Goal: Navigation & Orientation: Find specific page/section

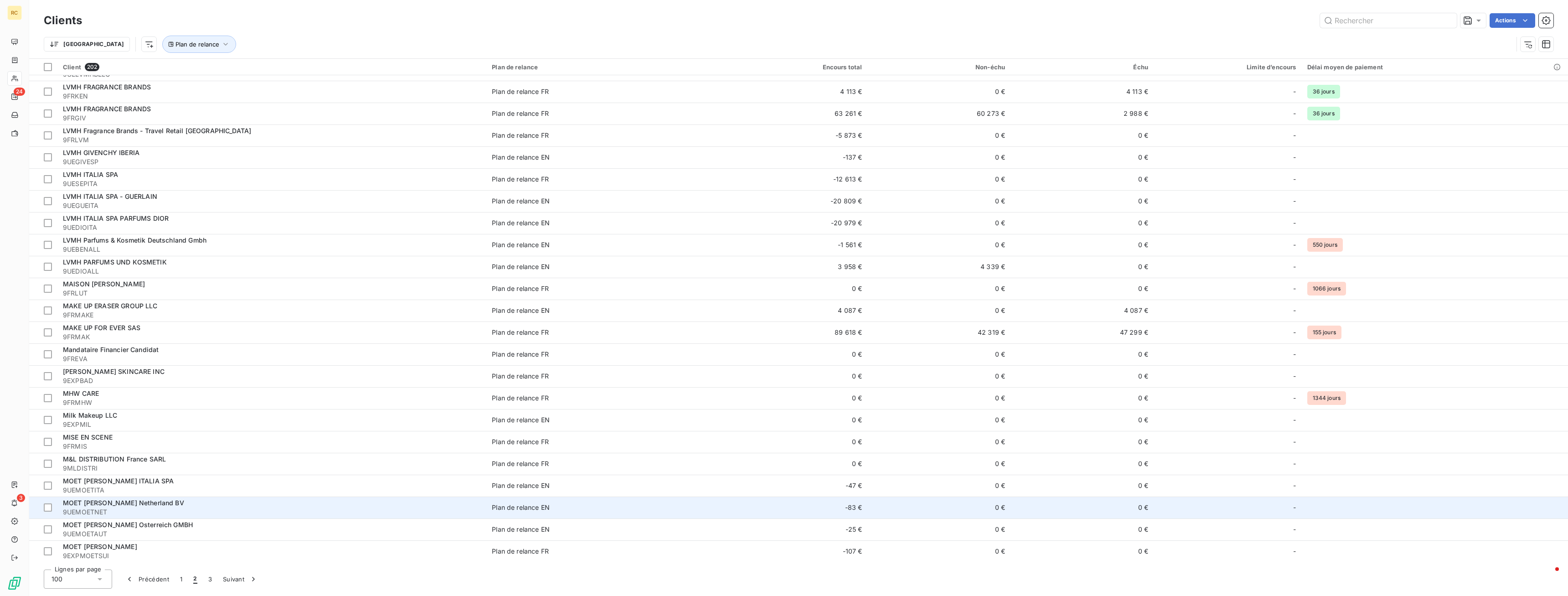
scroll to position [605, 0]
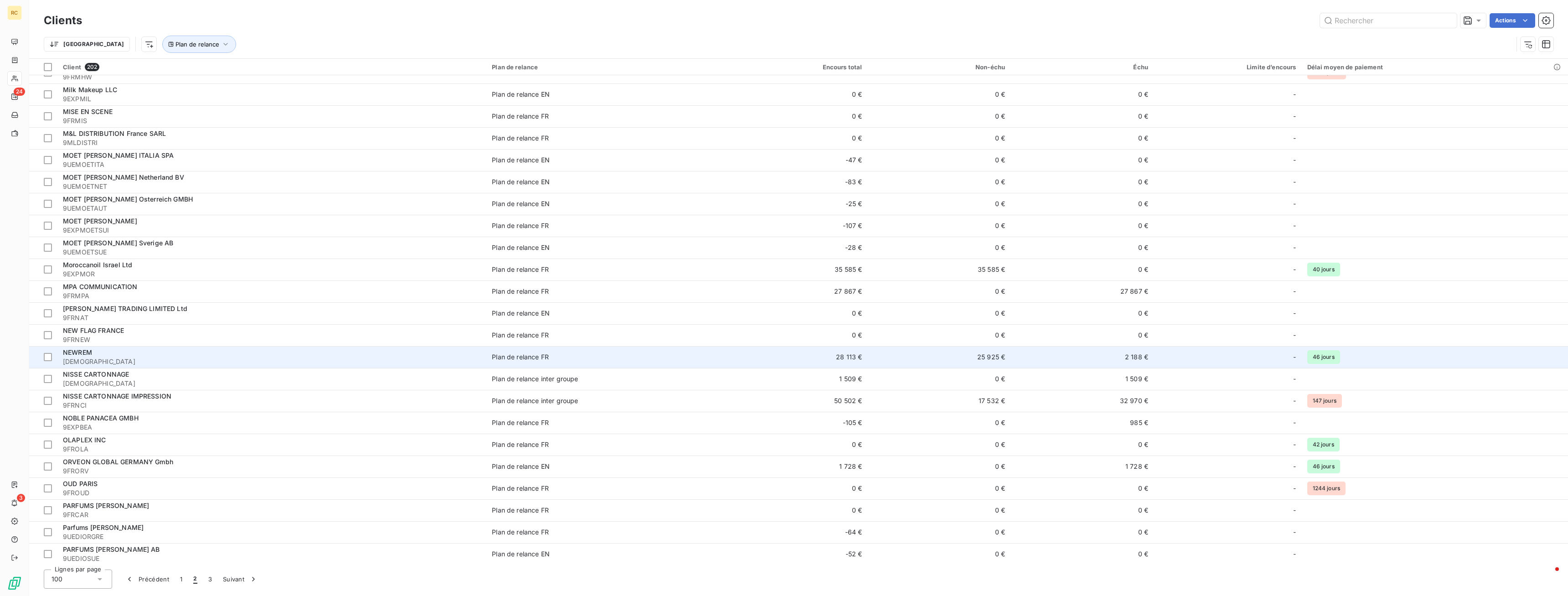
click at [103, 360] on span "[DEMOGRAPHIC_DATA]" at bounding box center [271, 361] width 418 height 9
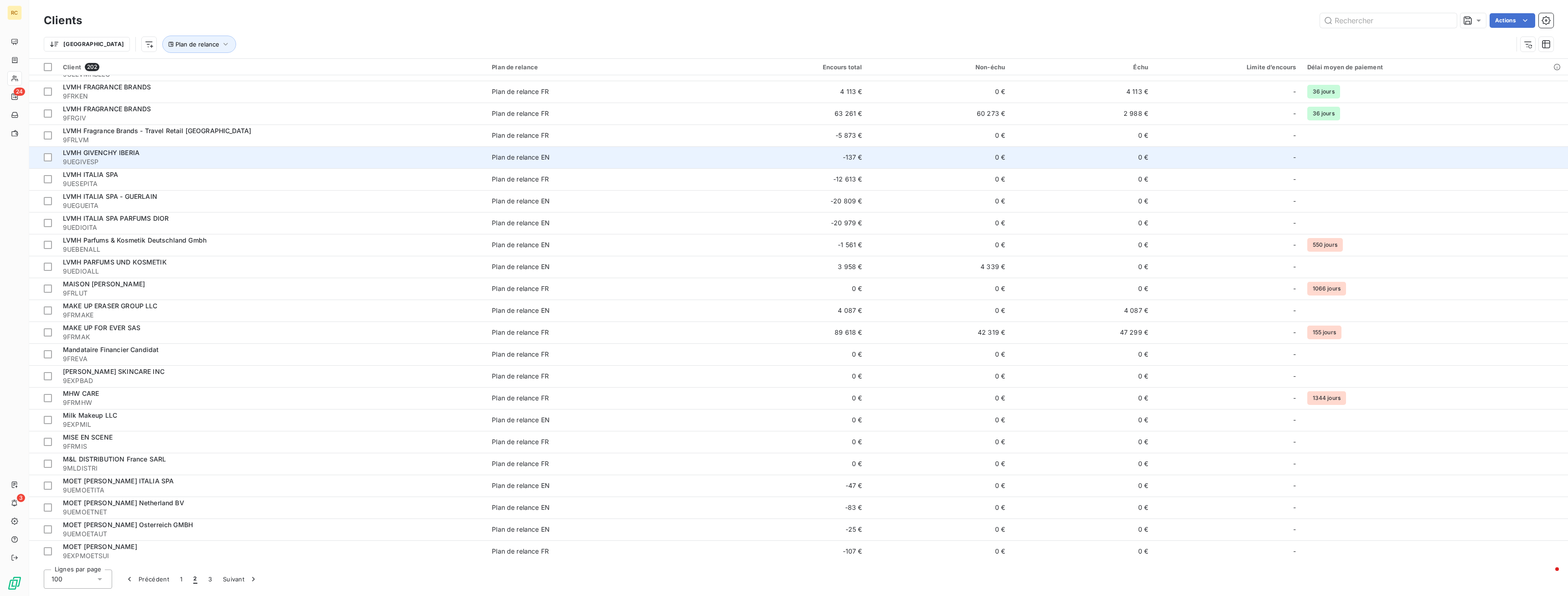
scroll to position [511, 0]
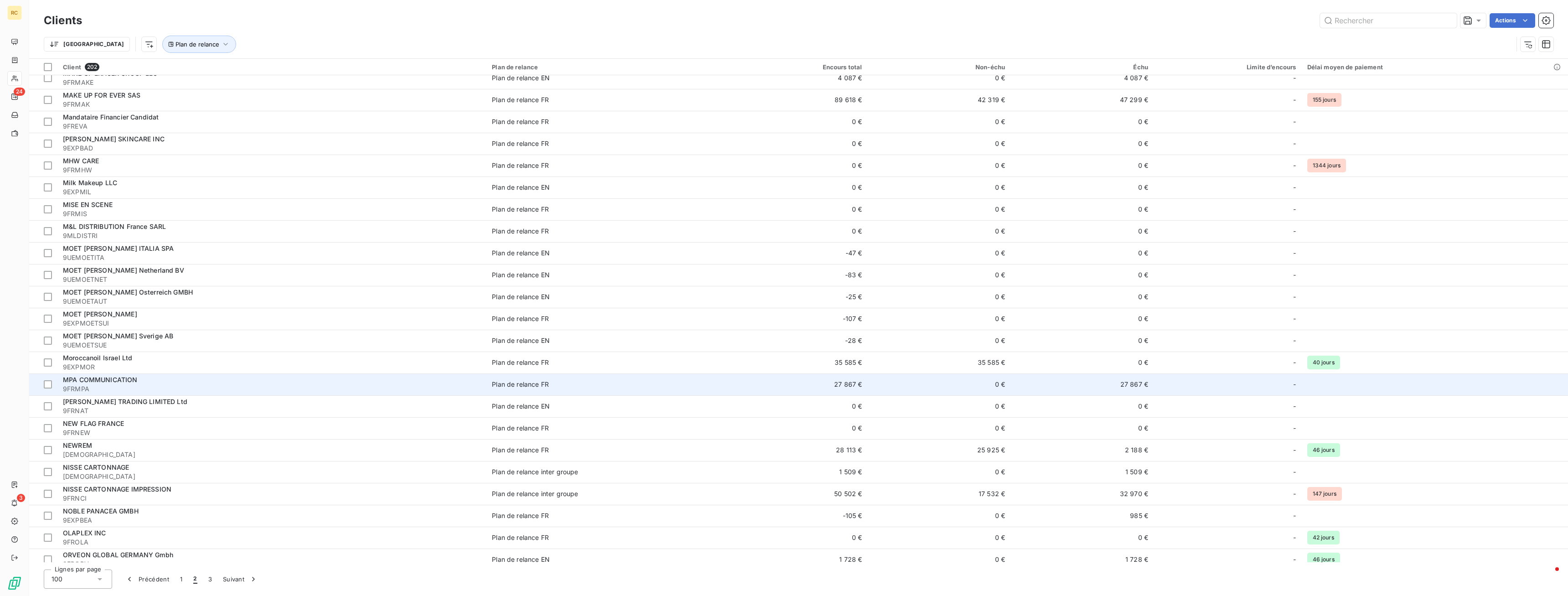
click at [91, 379] on span "MPA COMMUNICATION" at bounding box center [100, 379] width 75 height 8
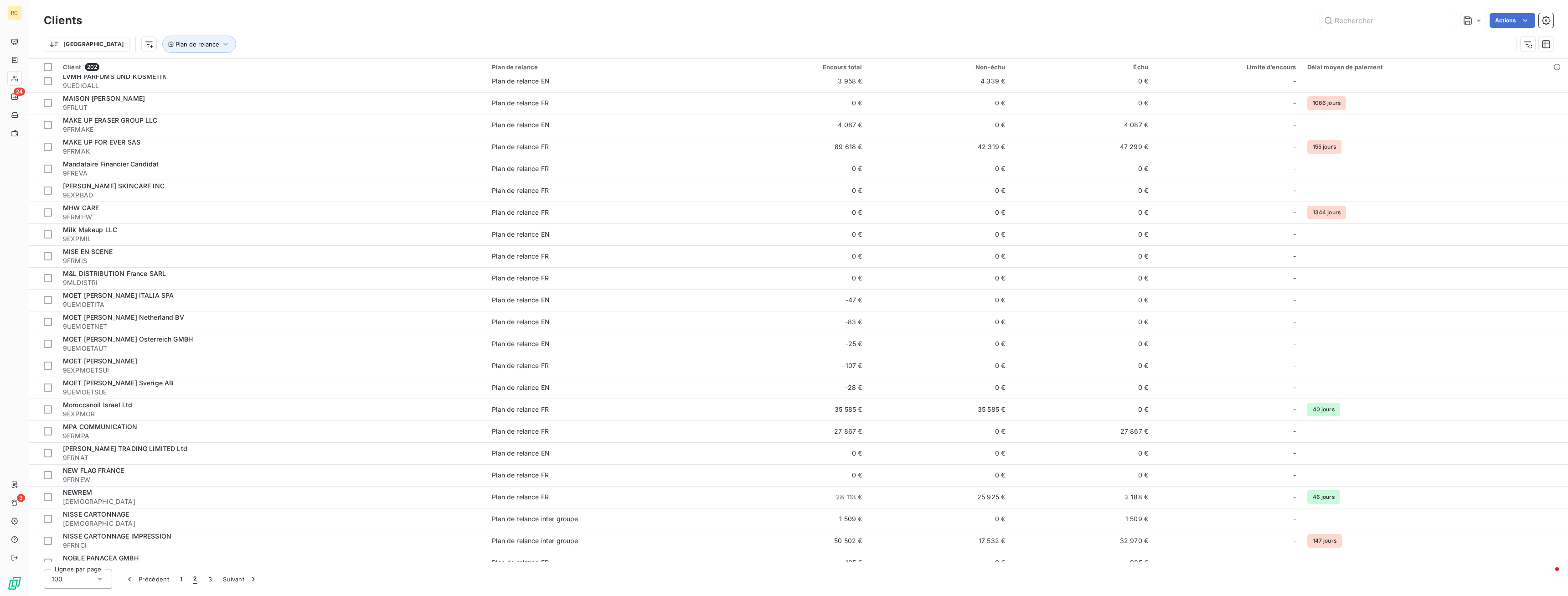
scroll to position [465, 0]
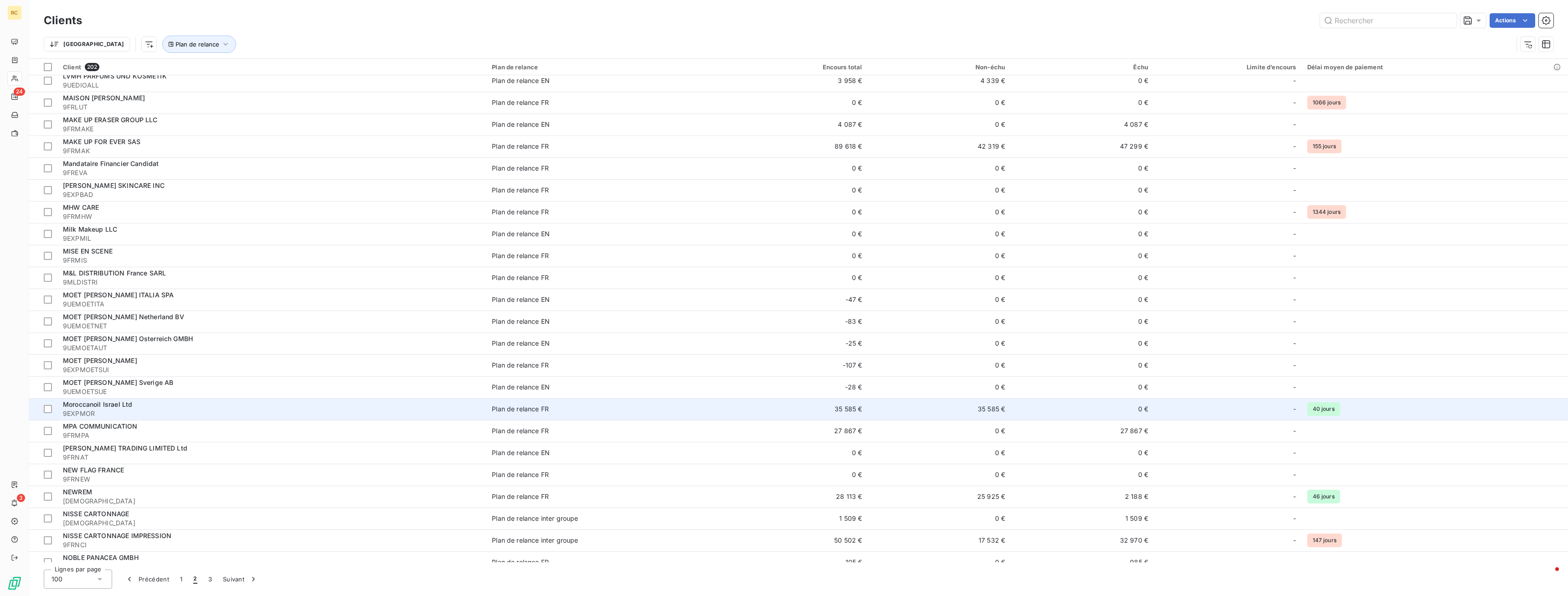
click at [170, 411] on span "9EXPMOR" at bounding box center [271, 413] width 418 height 9
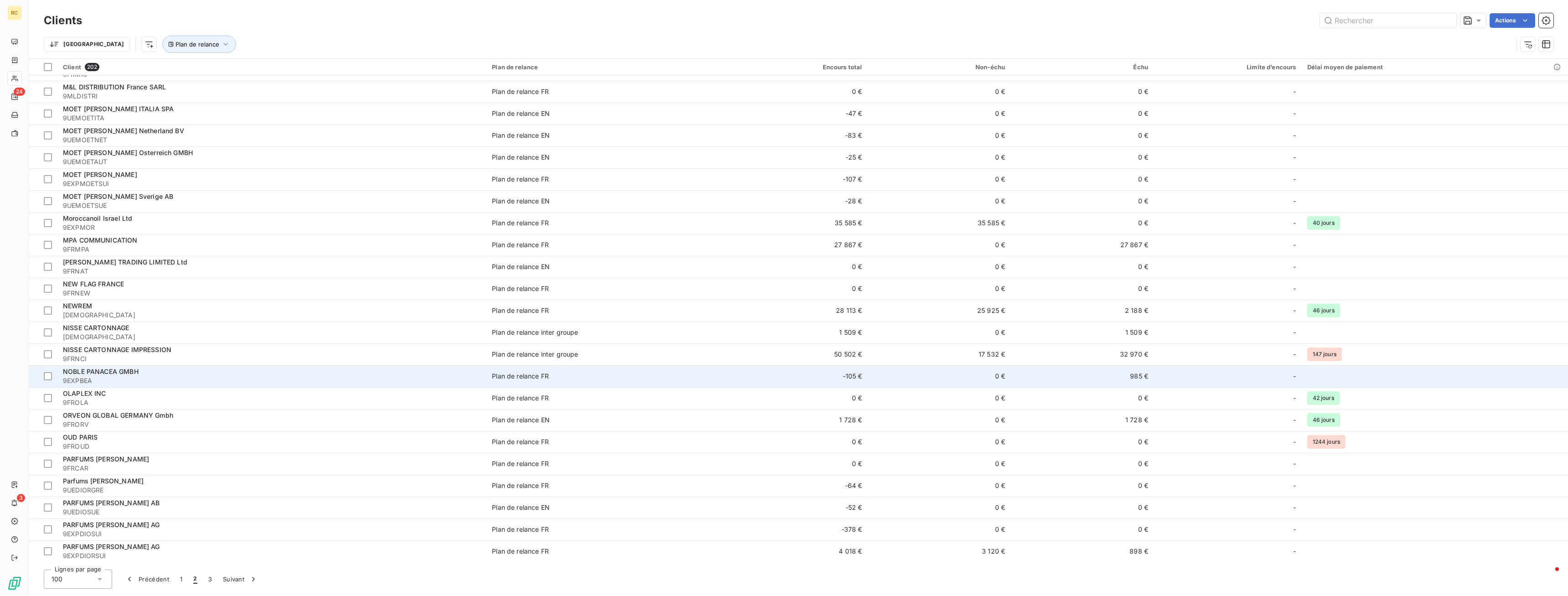
scroll to position [837, 0]
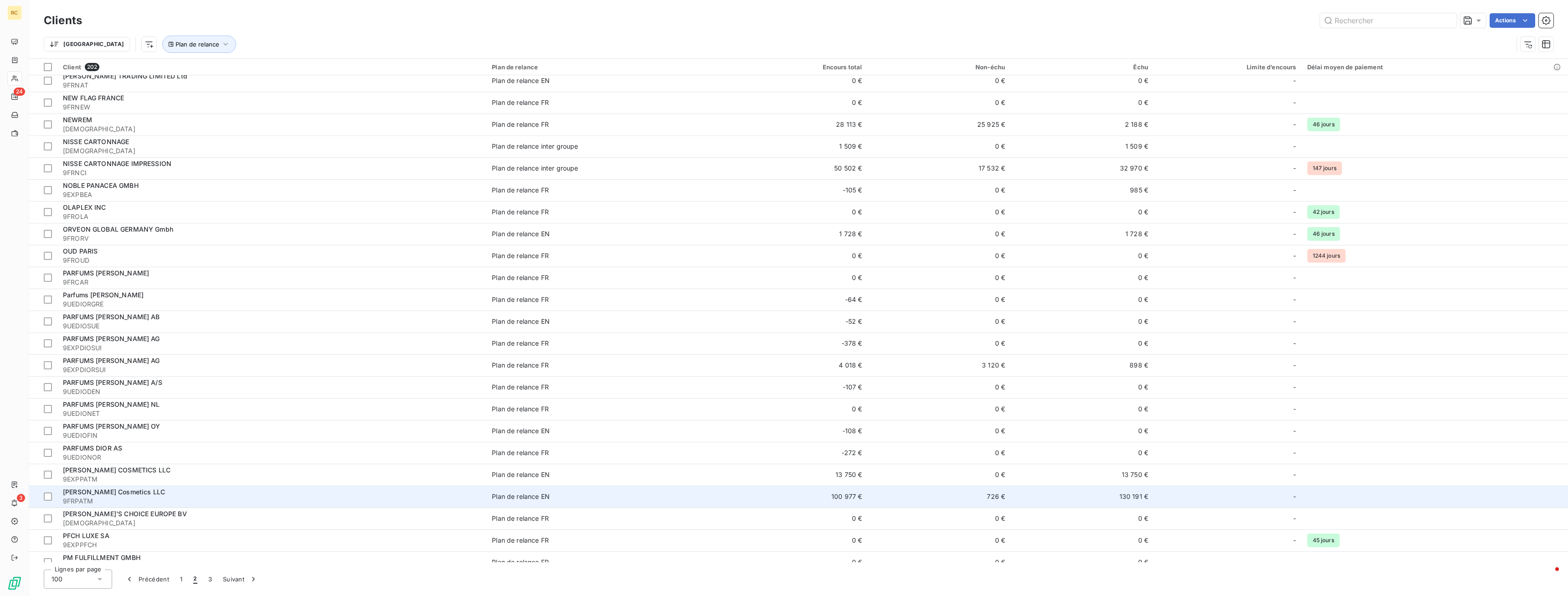
click at [161, 496] on div "[PERSON_NAME] Cosmetics LLC" at bounding box center [271, 492] width 418 height 9
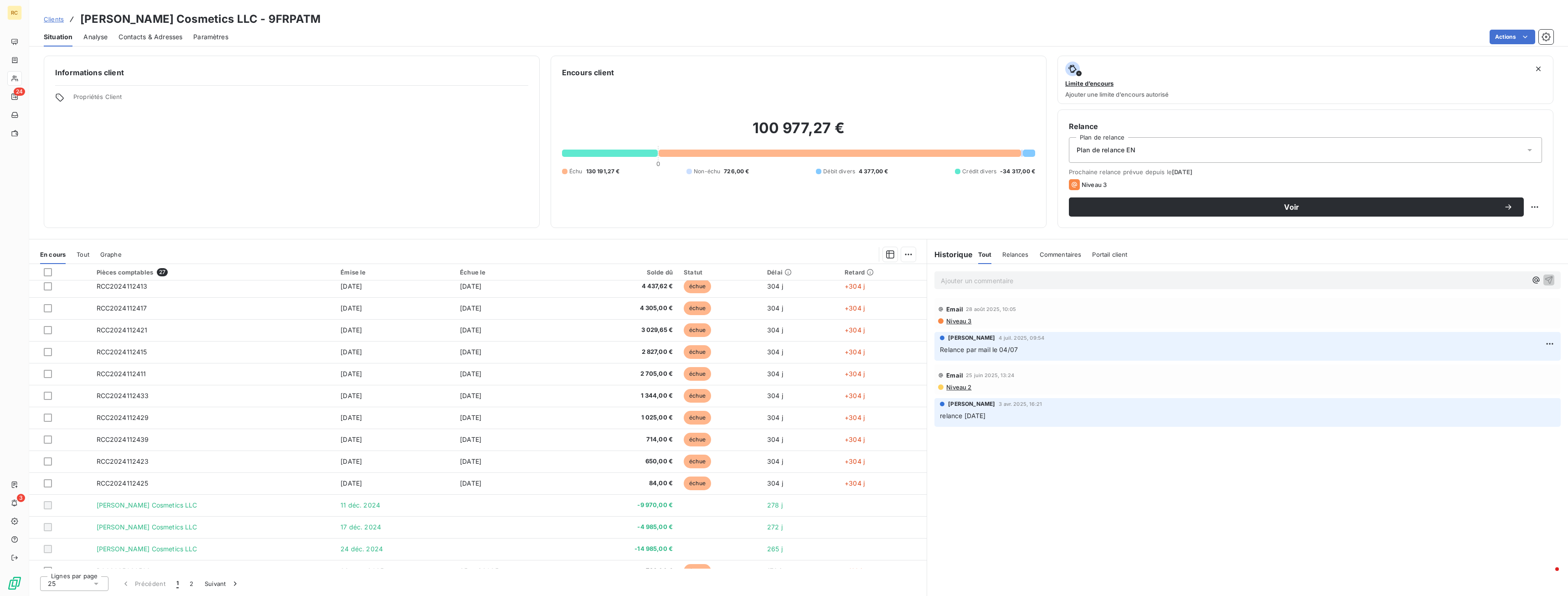
scroll to position [259, 0]
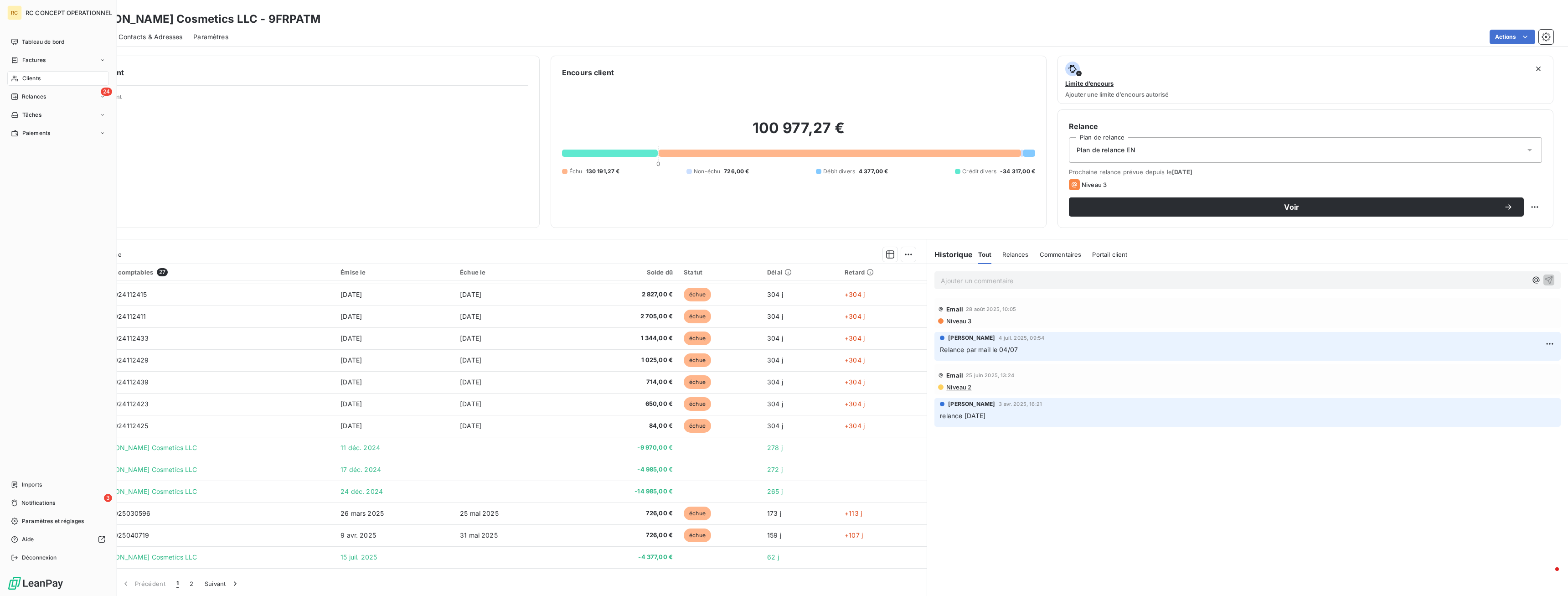
click at [35, 77] on span "Clients" at bounding box center [32, 78] width 18 height 8
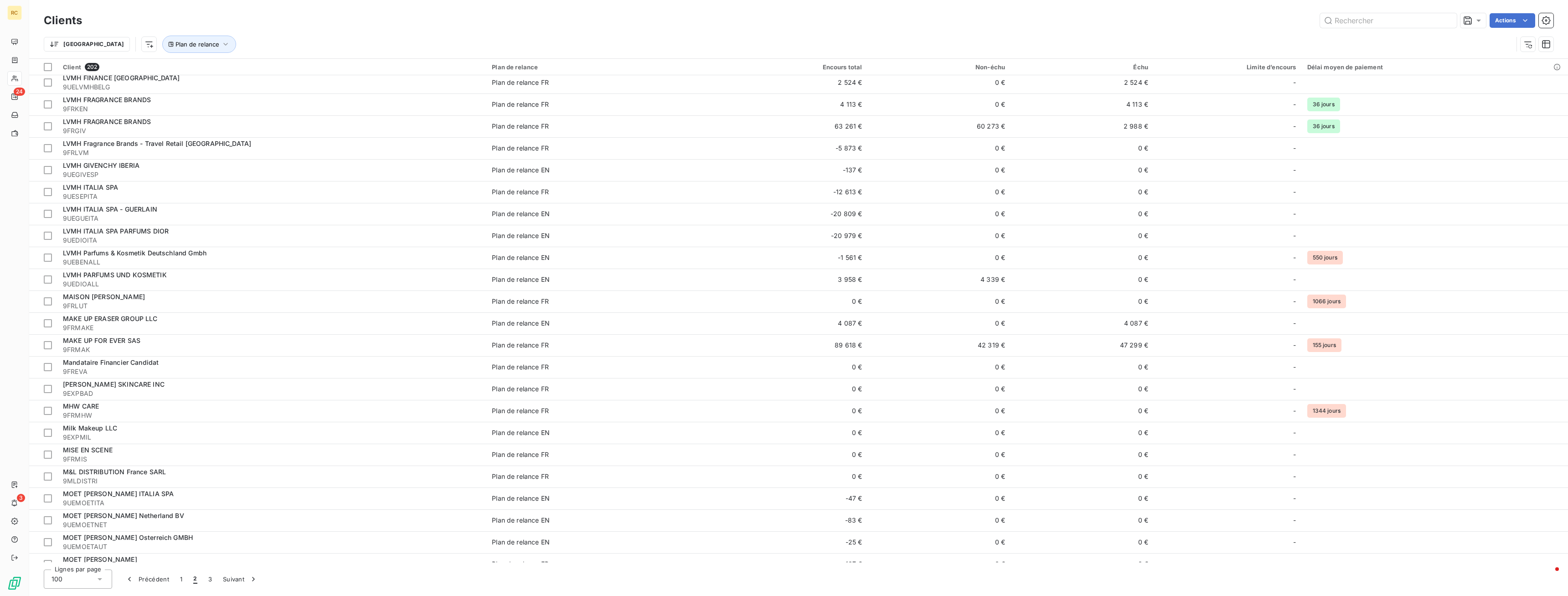
scroll to position [279, 0]
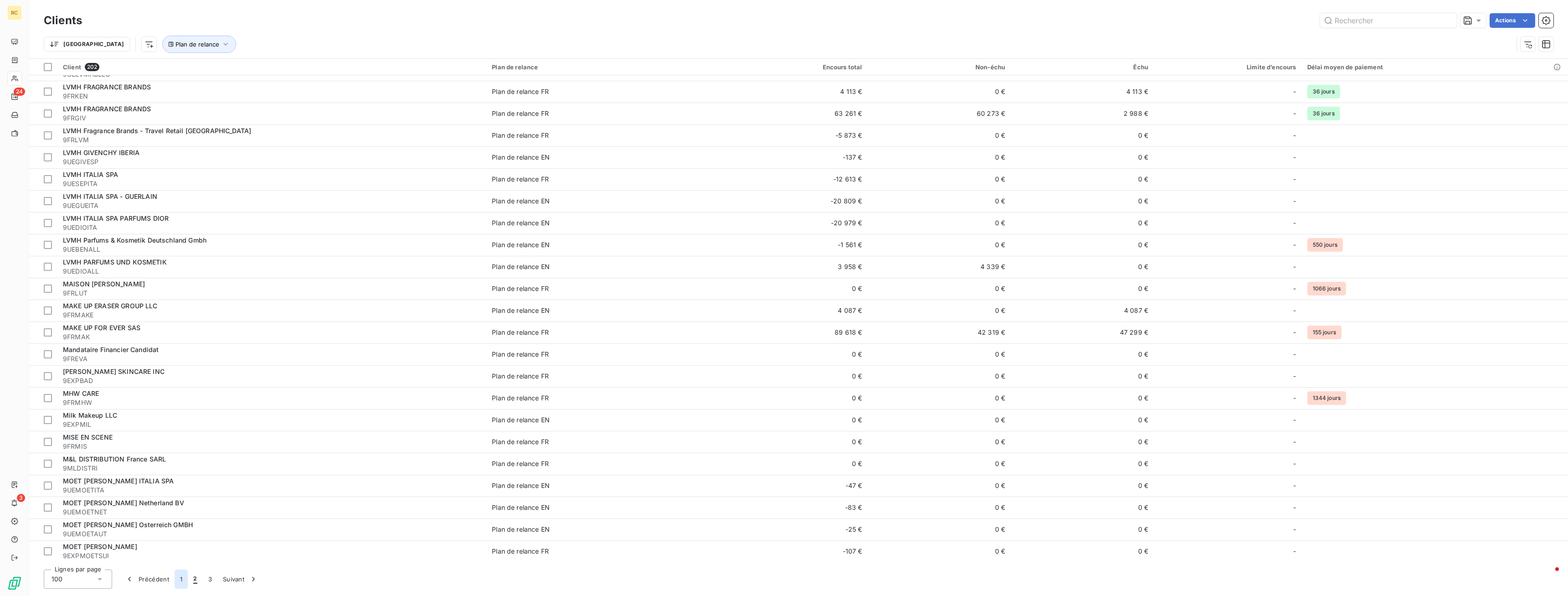
click at [181, 580] on button "1" at bounding box center [181, 578] width 13 height 19
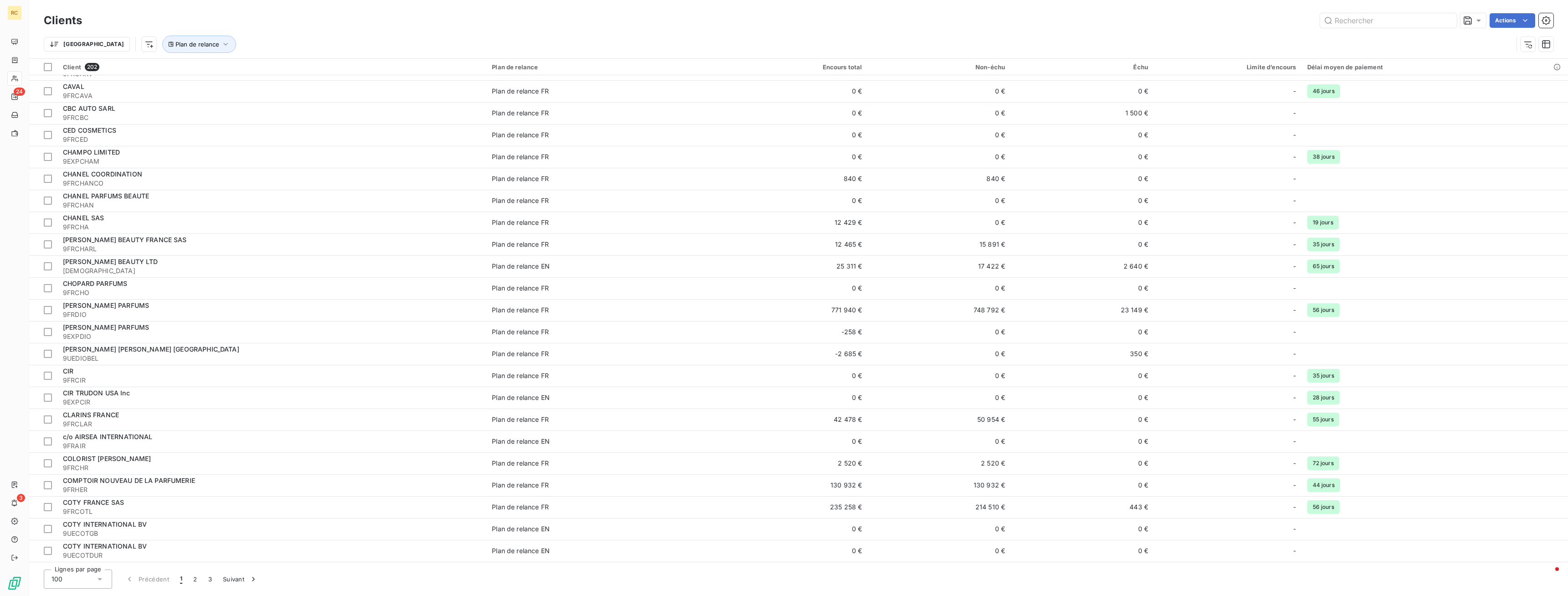
scroll to position [558, 0]
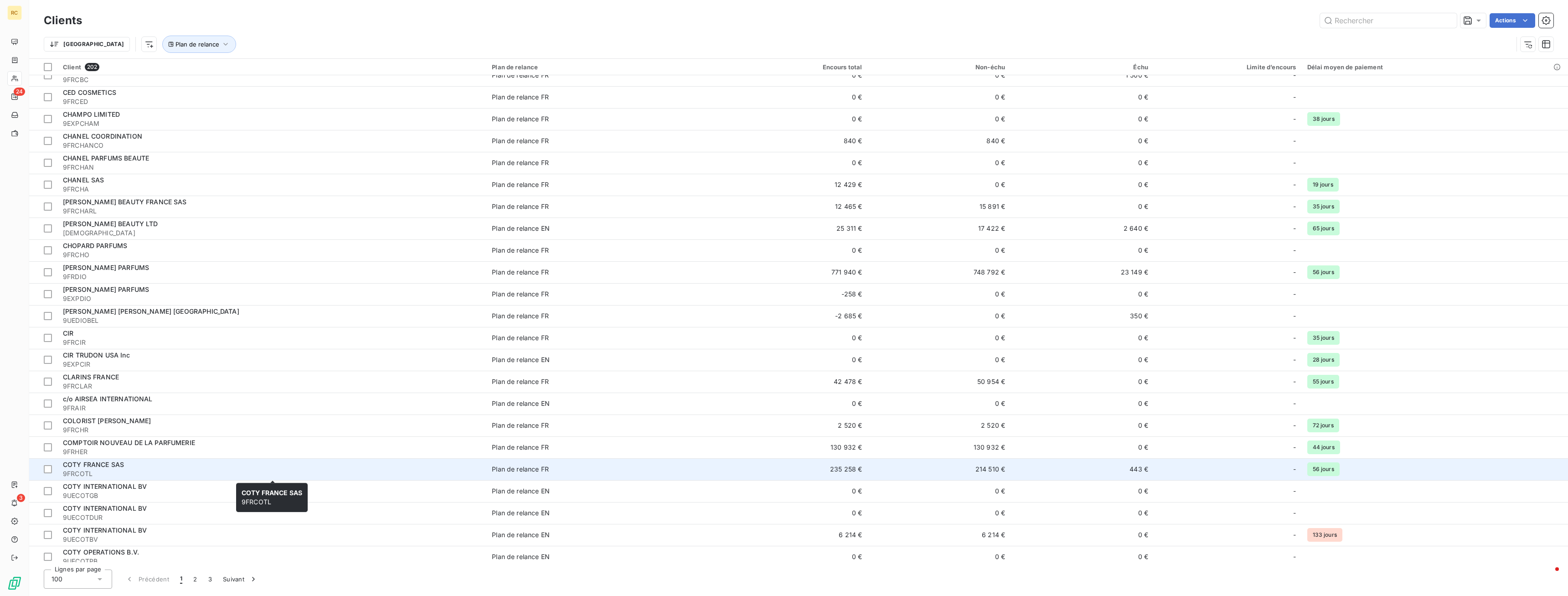
click at [88, 464] on span "COTY FRANCE SAS" at bounding box center [93, 464] width 61 height 8
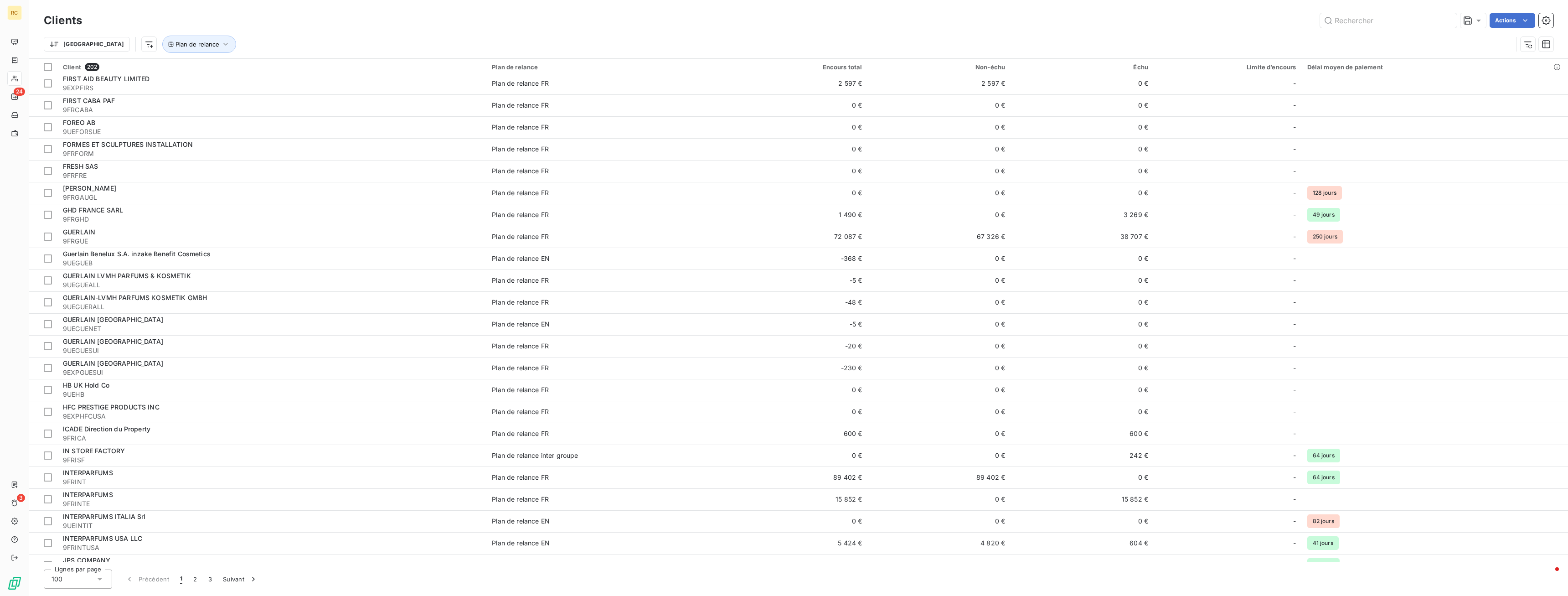
scroll to position [1702, 0]
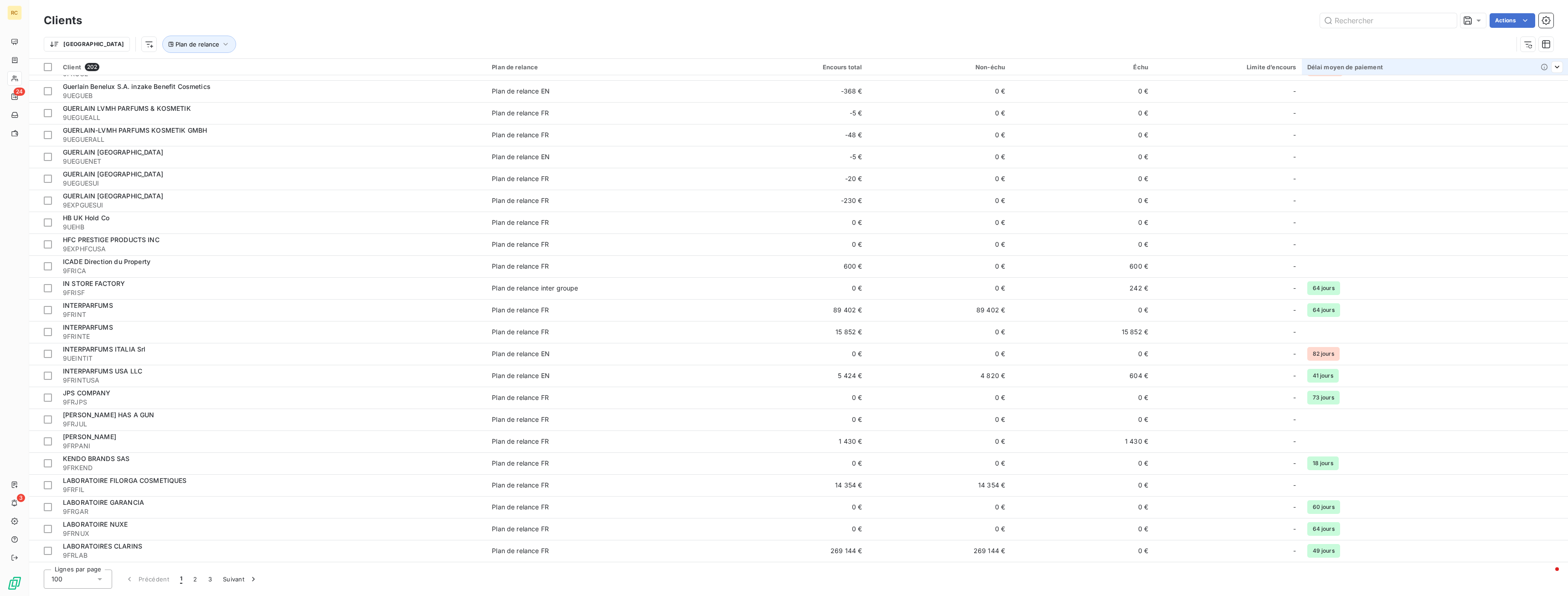
click at [1336, 68] on div "Délai moyen de paiement" at bounding box center [1435, 67] width 256 height 7
click at [232, 581] on button "Suivant" at bounding box center [240, 578] width 46 height 19
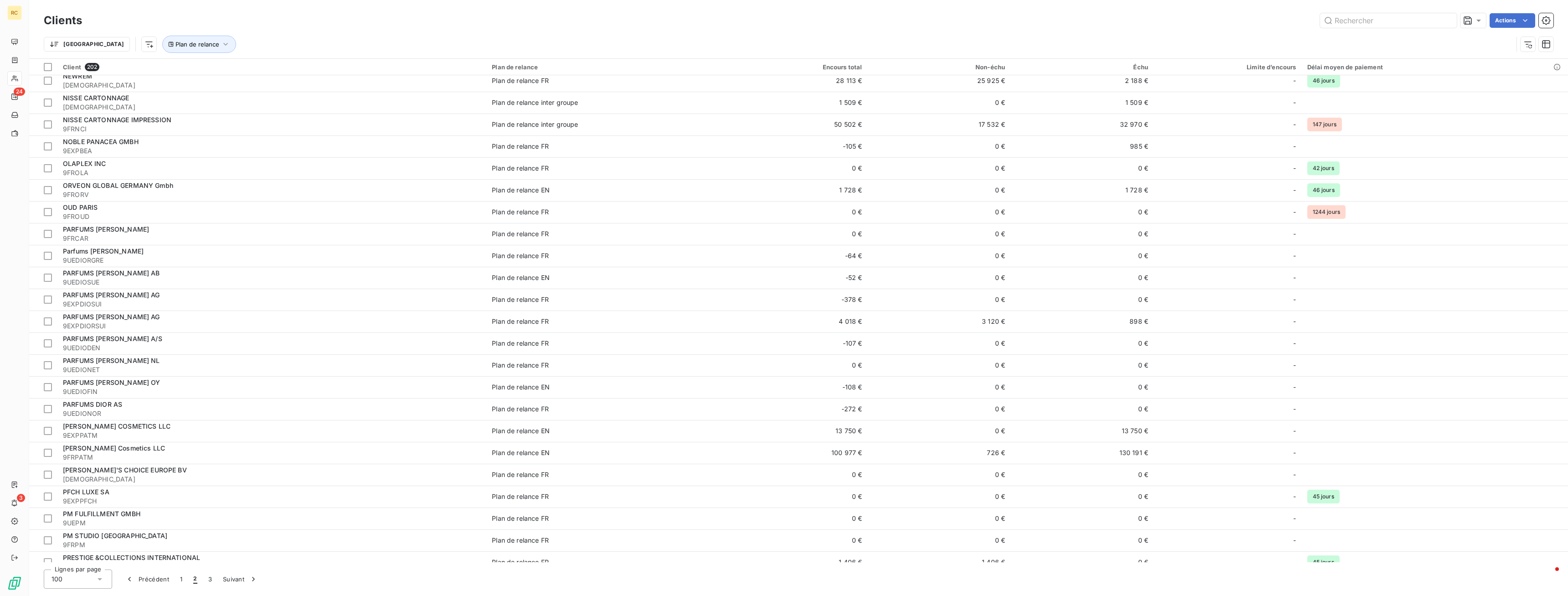
scroll to position [883, 0]
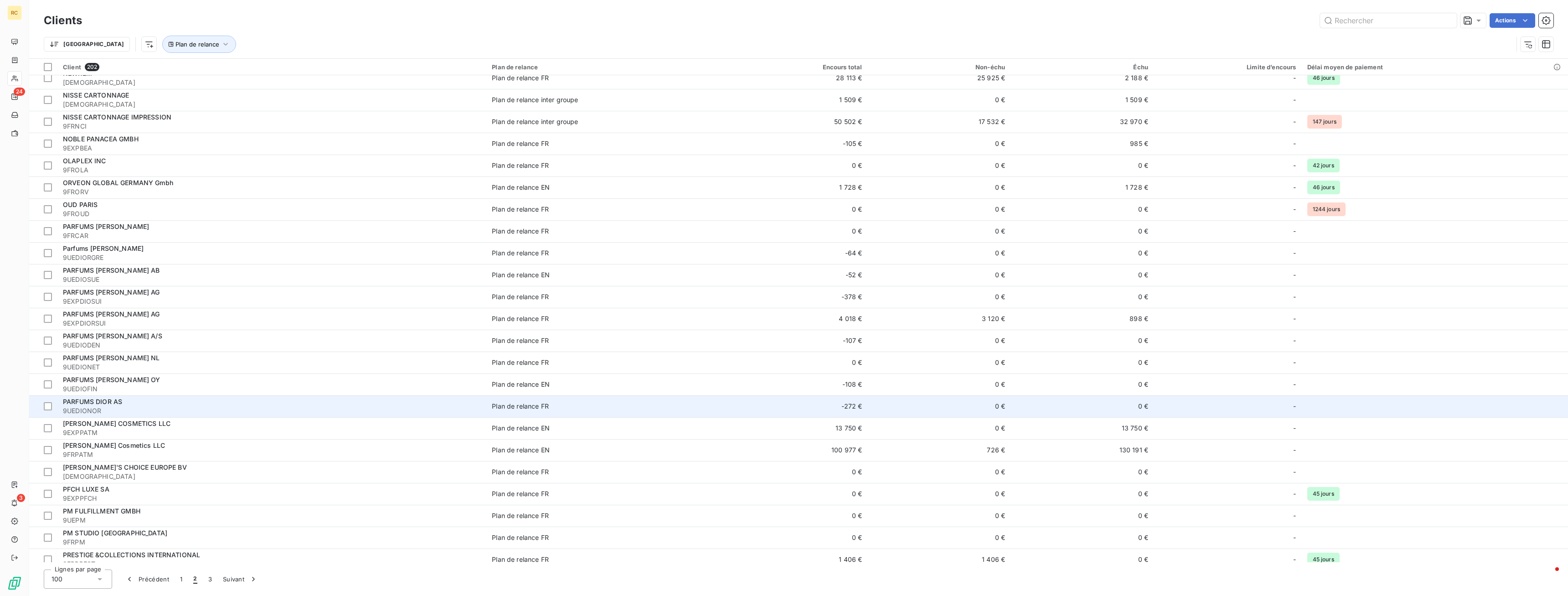
click at [100, 411] on span "9UEDIONOR" at bounding box center [271, 410] width 418 height 9
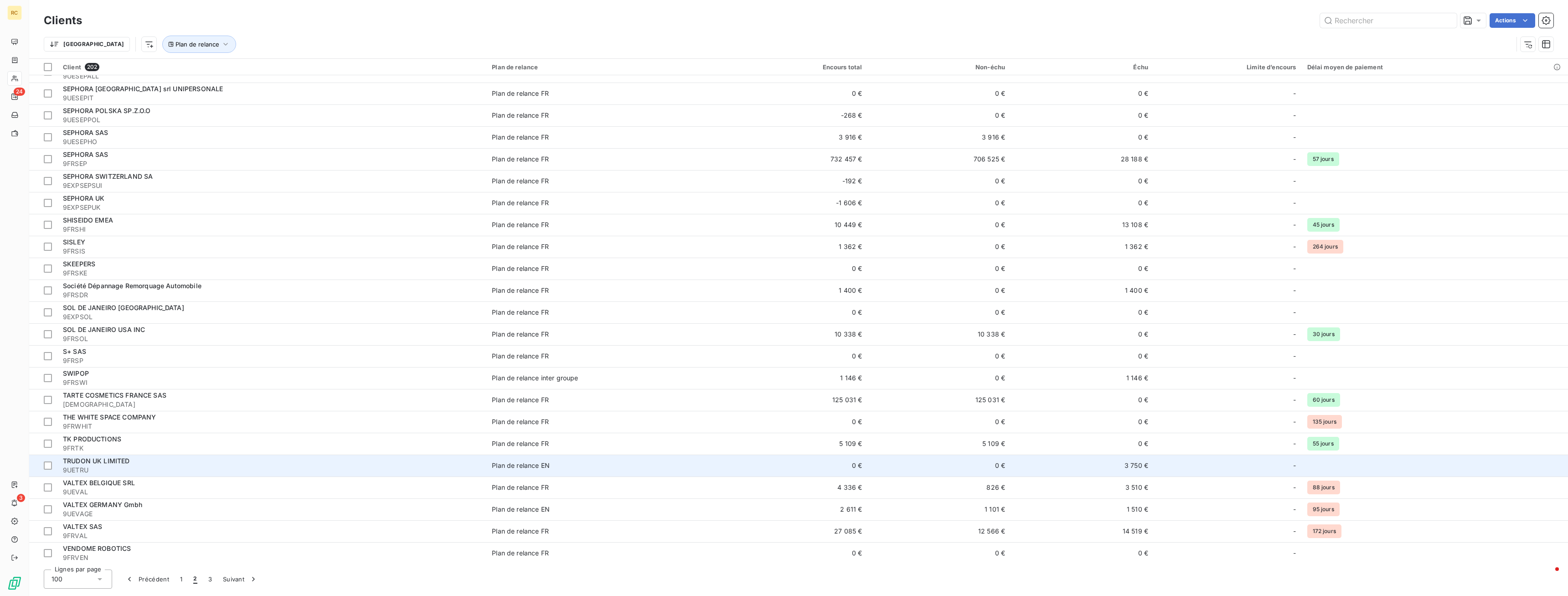
scroll to position [1702, 0]
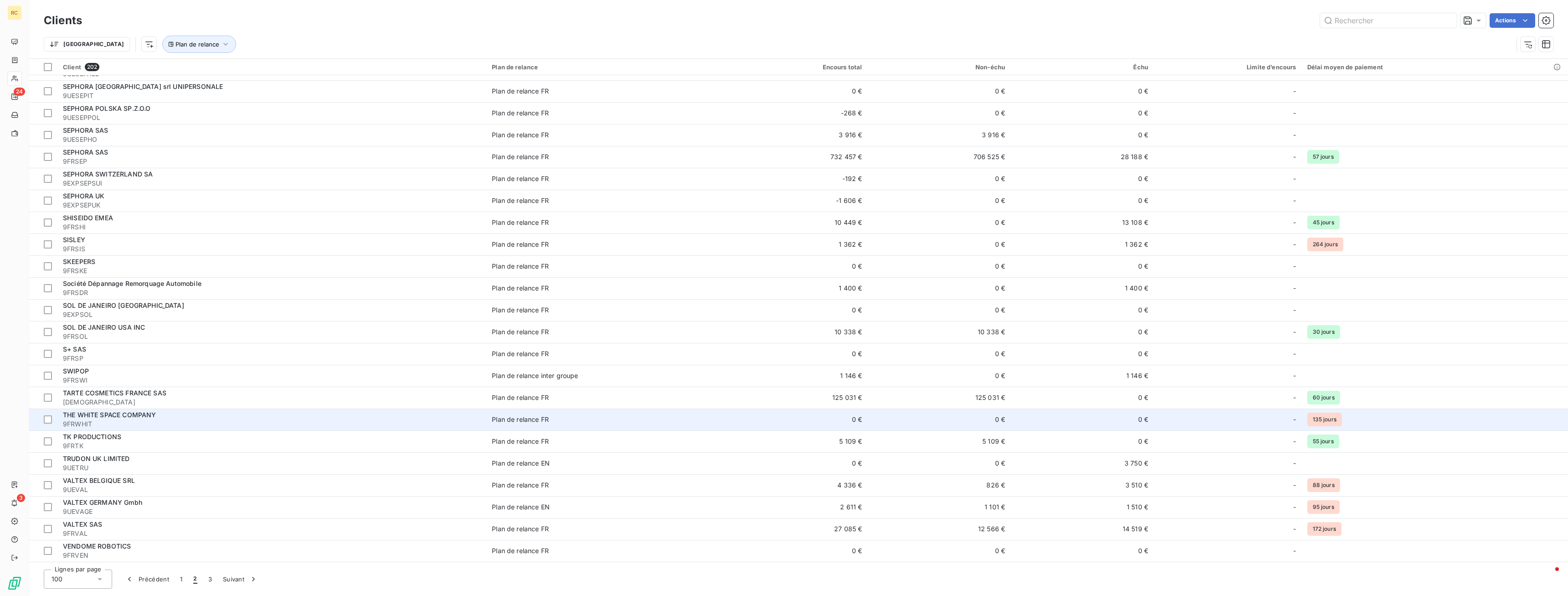
click at [105, 417] on span "THE WHITE SPACE COMPANY" at bounding box center [109, 415] width 93 height 8
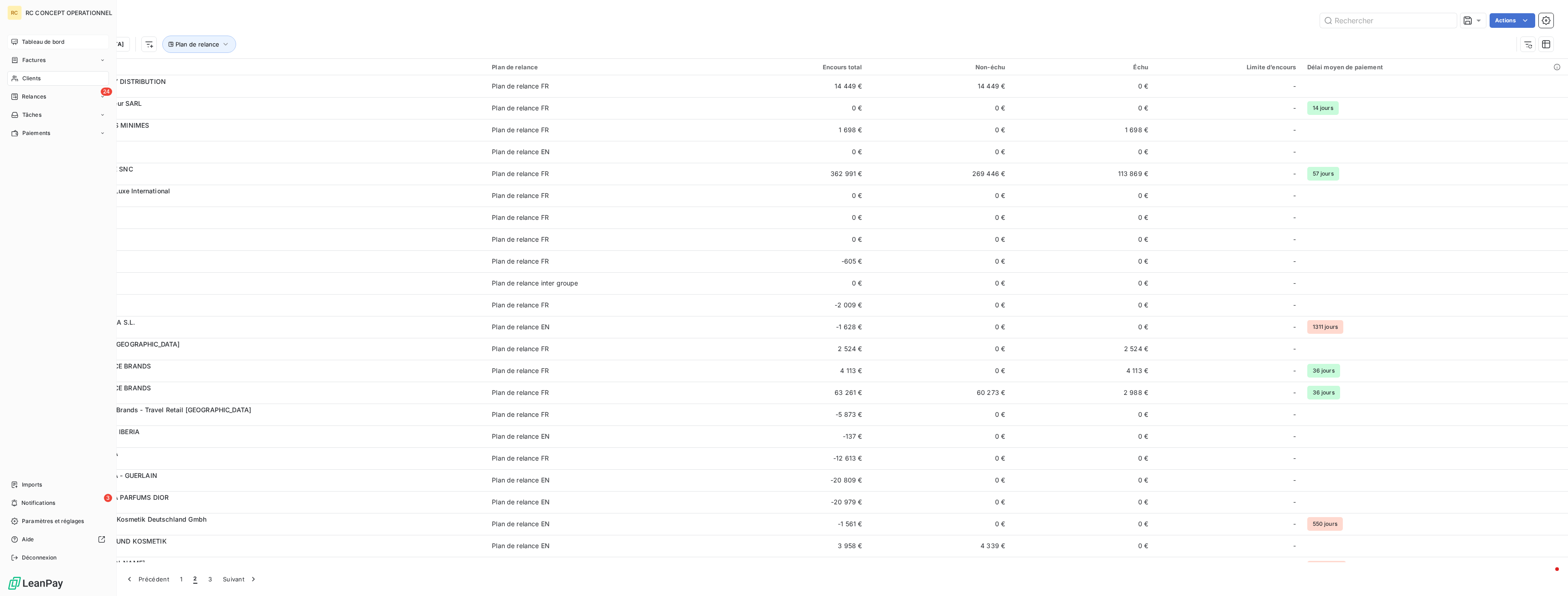
click at [38, 39] on span "Tableau de bord" at bounding box center [43, 41] width 43 height 8
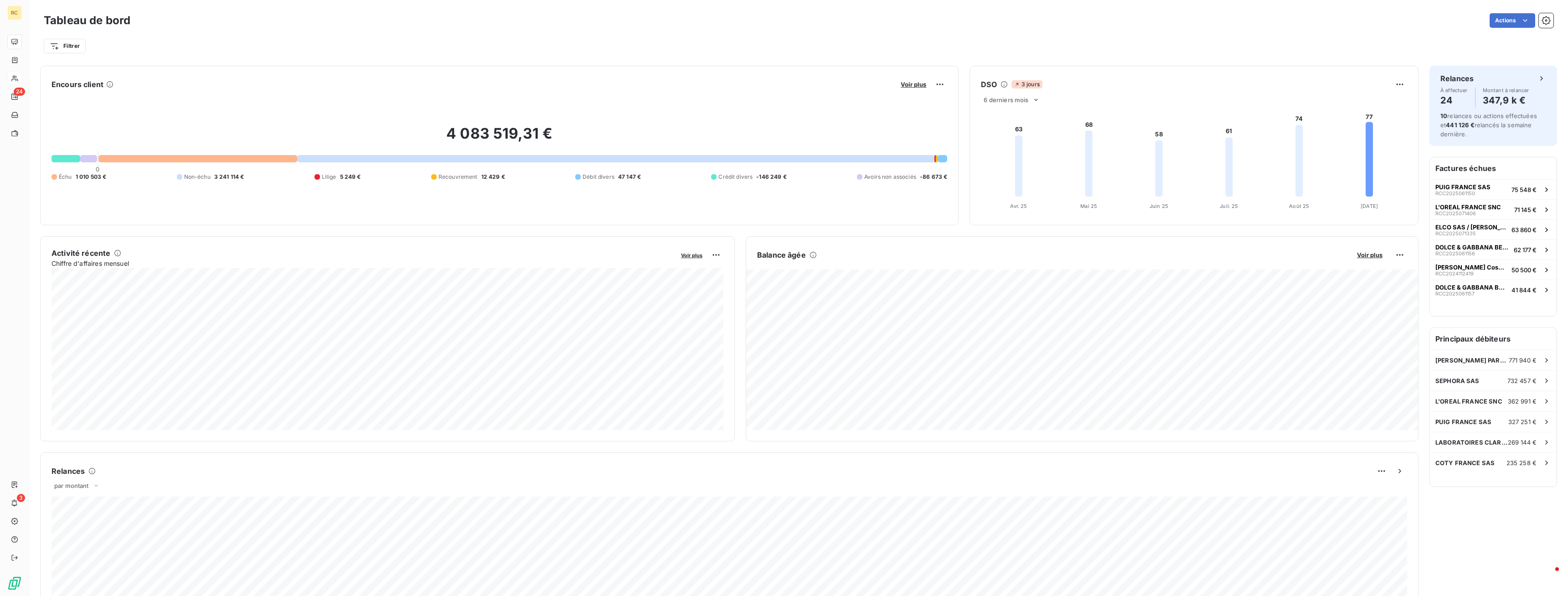
click at [65, 160] on div at bounding box center [66, 159] width 29 height 7
click at [427, 179] on div "Échu 1 010 503 € Non-échu 3 241 114 € Litige 5 249 € Recouvrement 12 429 € Débi…" at bounding box center [499, 177] width 895 height 8
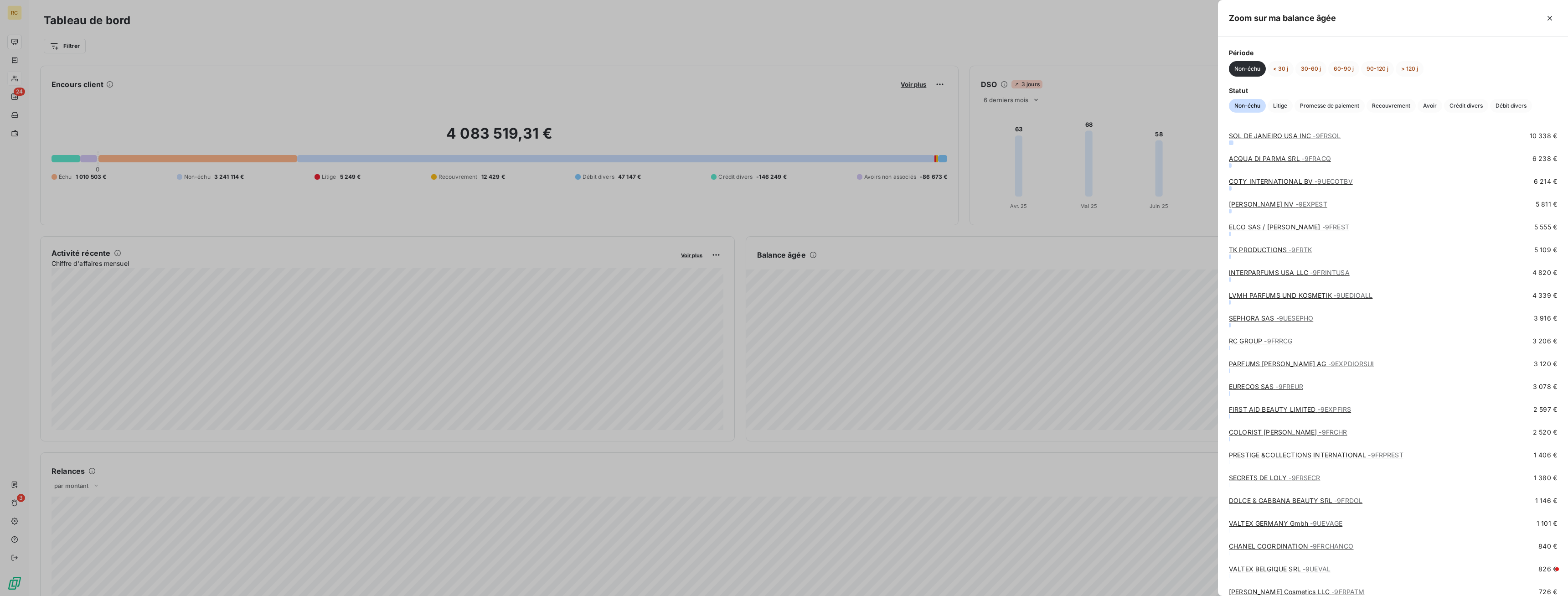
scroll to position [541, 0]
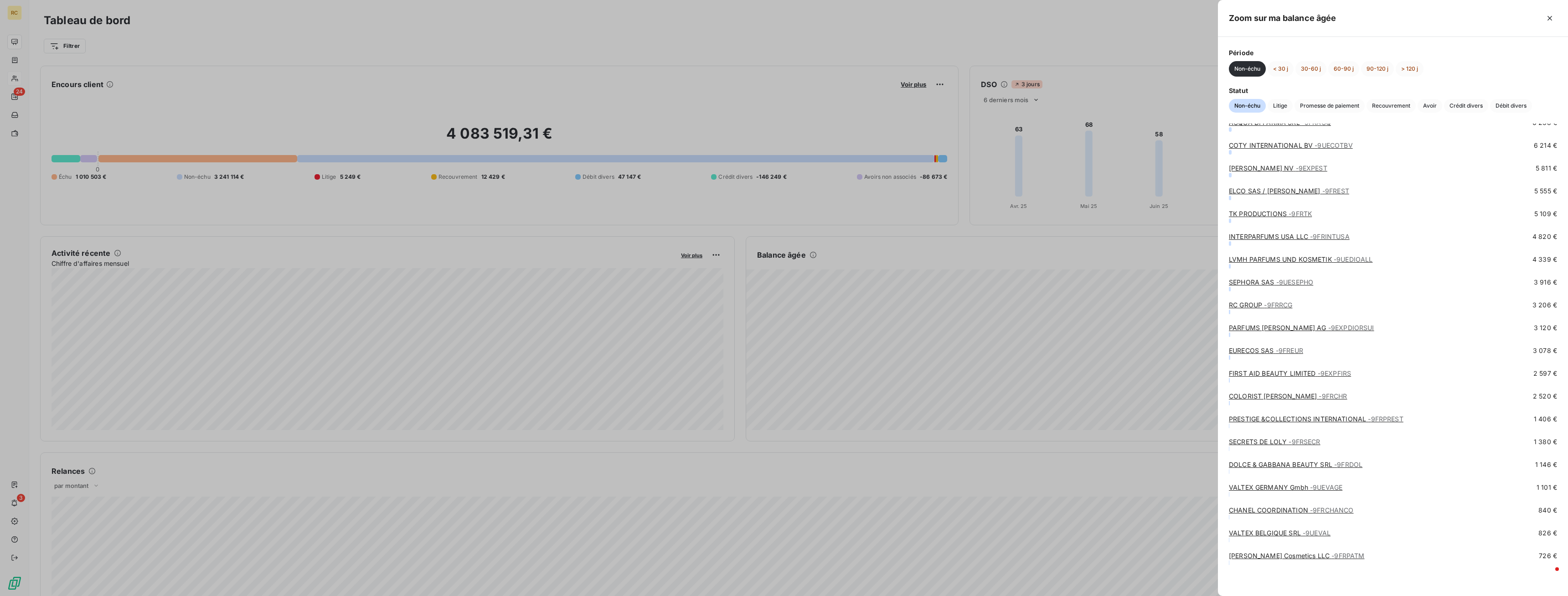
click at [885, 360] on div at bounding box center [784, 298] width 1568 height 596
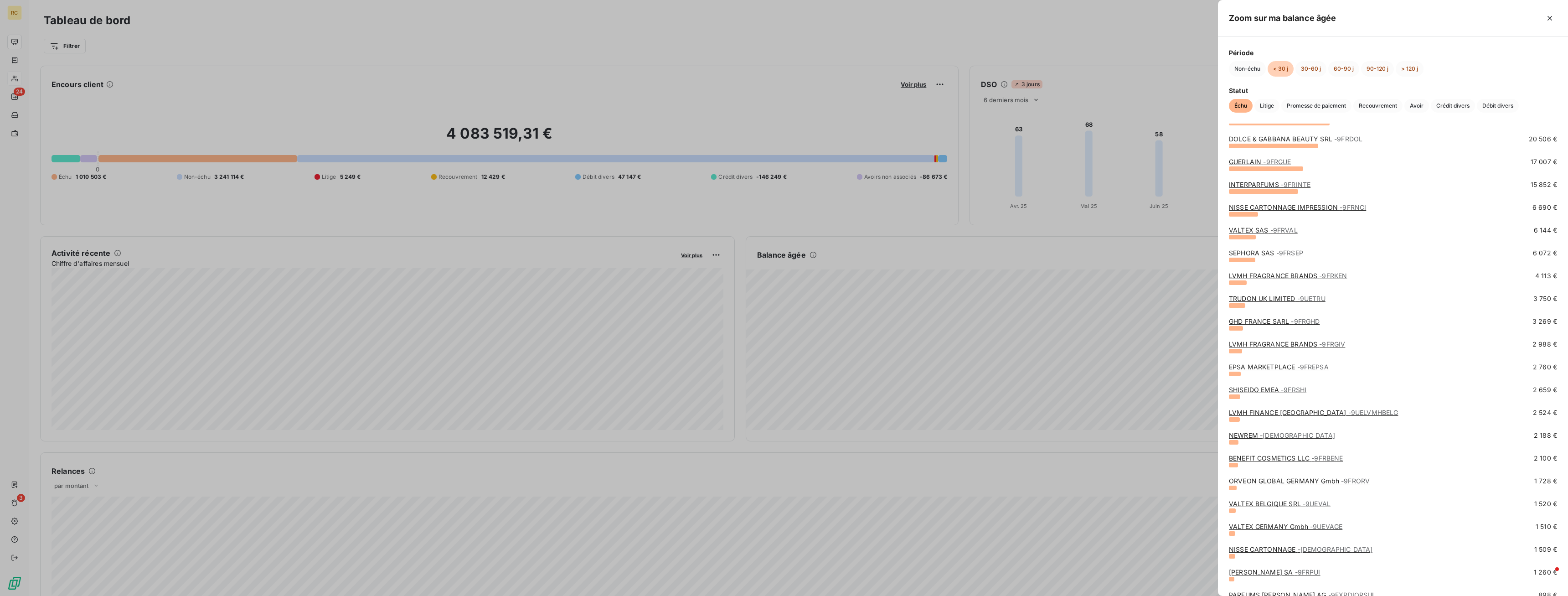
scroll to position [0, 0]
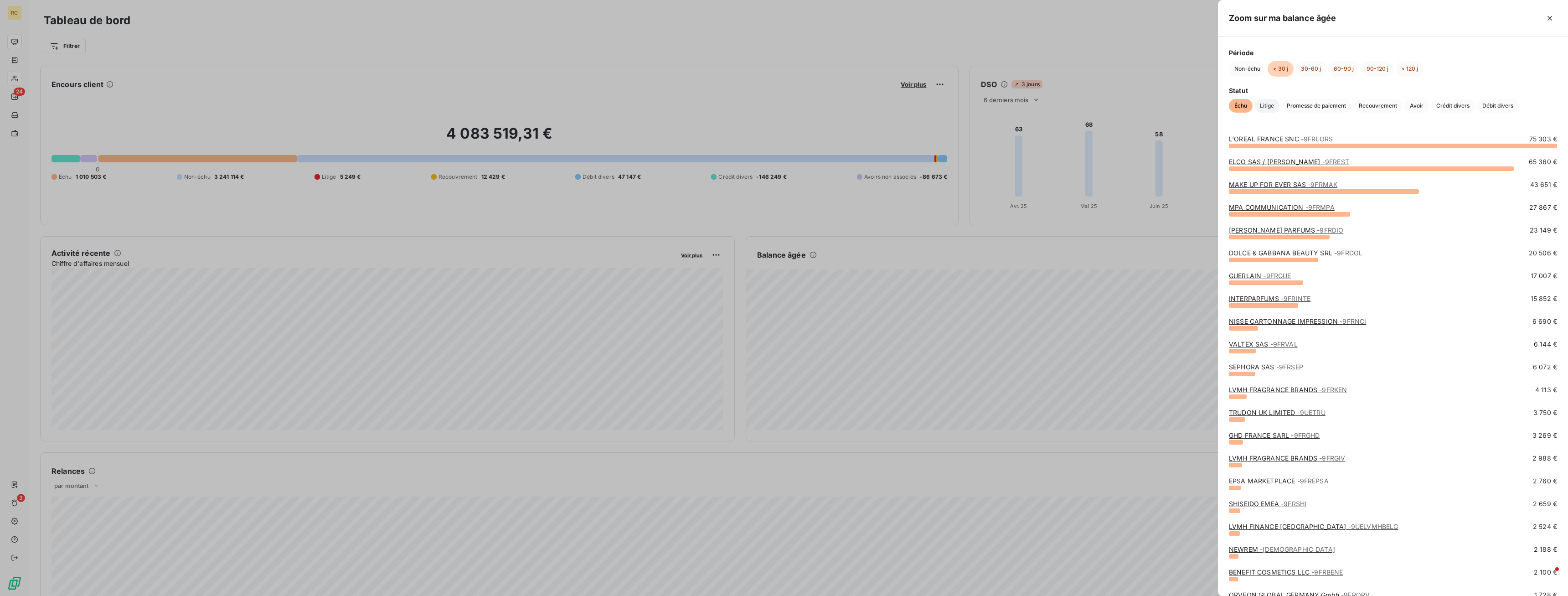
click at [1269, 107] on span "Litige" at bounding box center [1267, 105] width 25 height 13
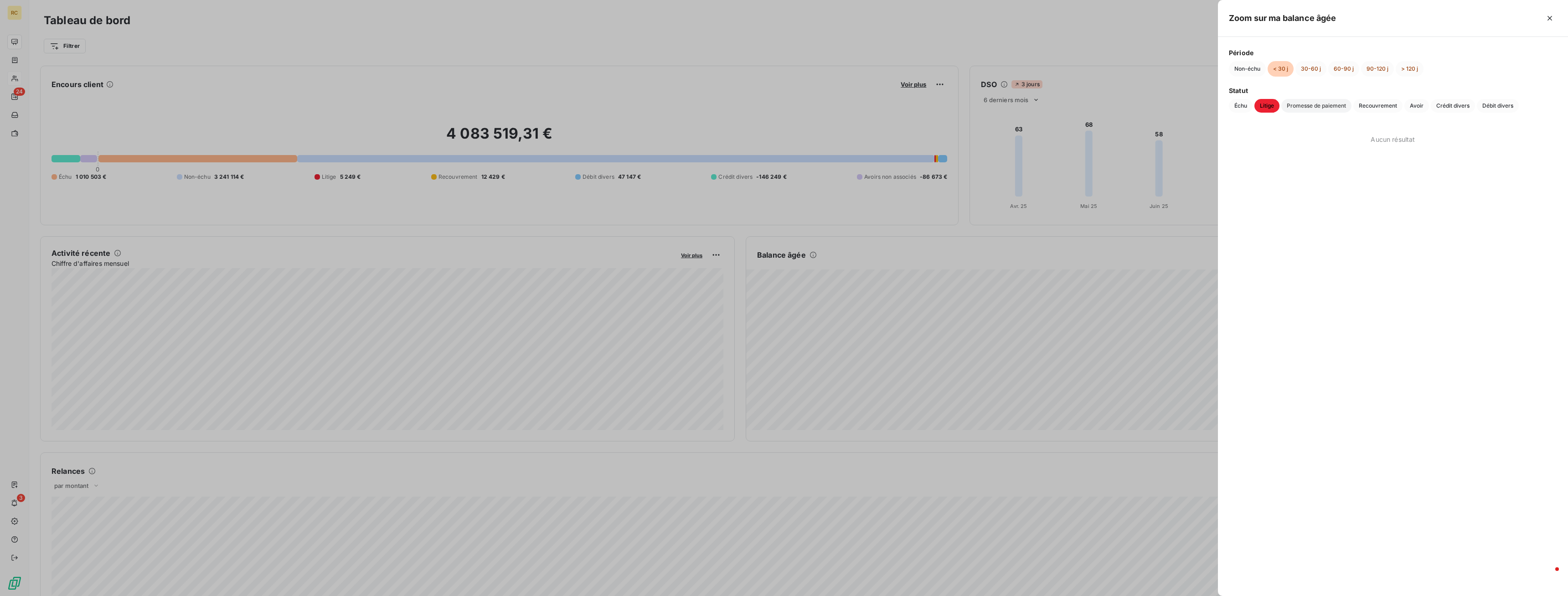
click at [1316, 108] on span "Promesse de paiement" at bounding box center [1316, 105] width 70 height 13
click at [1385, 105] on span "Recouvrement" at bounding box center [1377, 105] width 49 height 13
click at [1416, 106] on span "Avoir" at bounding box center [1416, 105] width 24 height 13
click at [1449, 100] on span "Crédit divers" at bounding box center [1453, 105] width 44 height 13
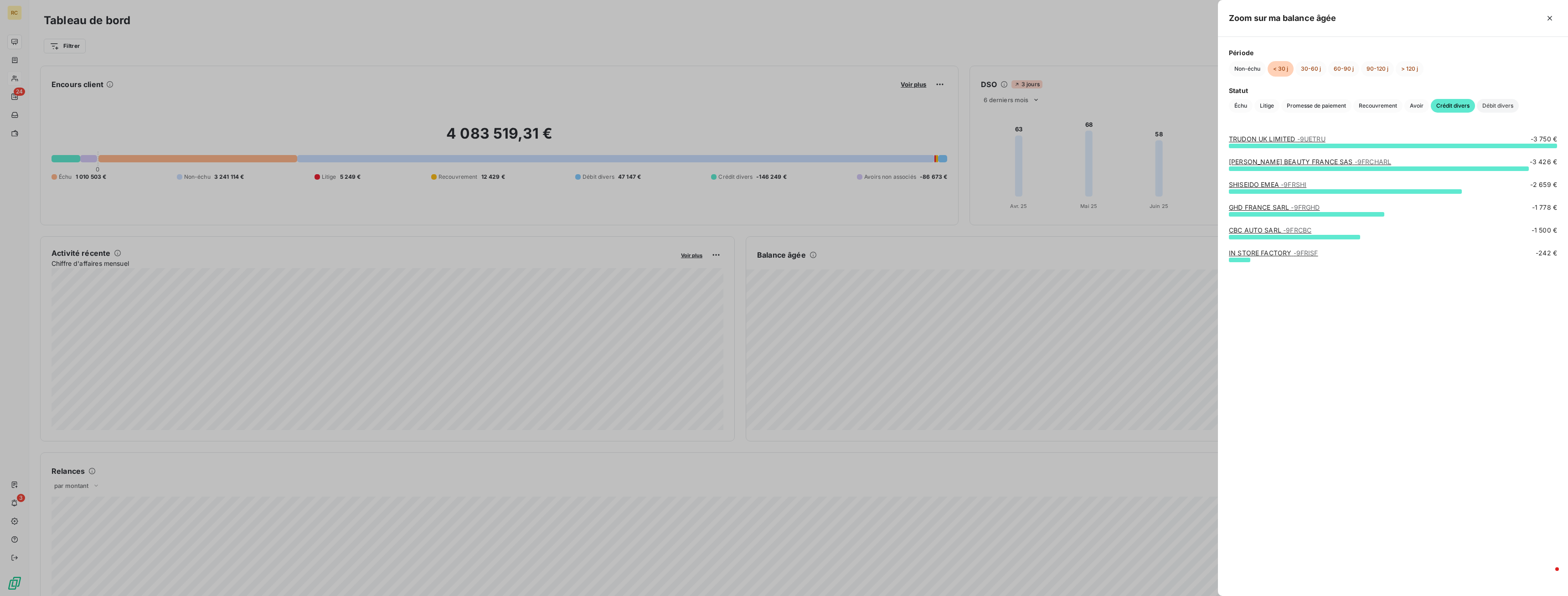
click at [1500, 106] on span "Débit divers" at bounding box center [1497, 105] width 42 height 13
